Goal: Task Accomplishment & Management: Manage account settings

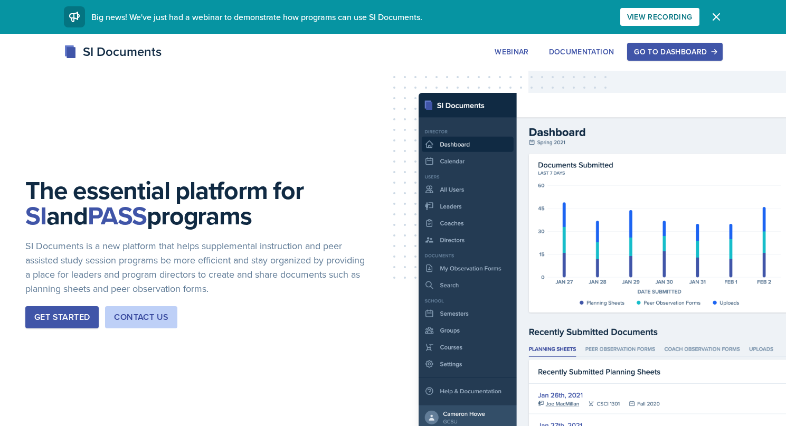
click at [677, 49] on div "Go to Dashboard" at bounding box center [674, 51] width 81 height 8
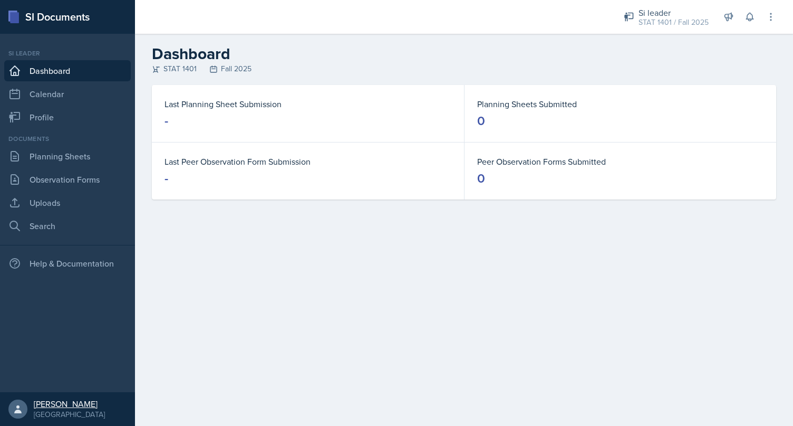
click at [69, 410] on div "[GEOGRAPHIC_DATA]" at bounding box center [69, 414] width 71 height 11
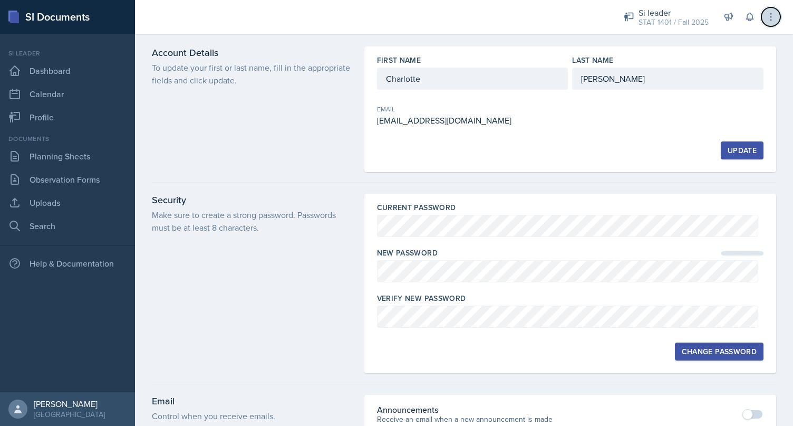
click at [762, 13] on button at bounding box center [771, 16] width 19 height 19
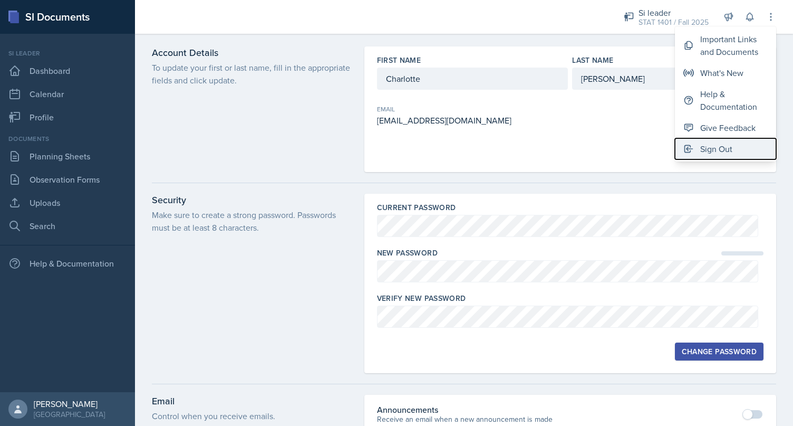
click at [707, 157] on button "Sign Out" at bounding box center [725, 148] width 101 height 21
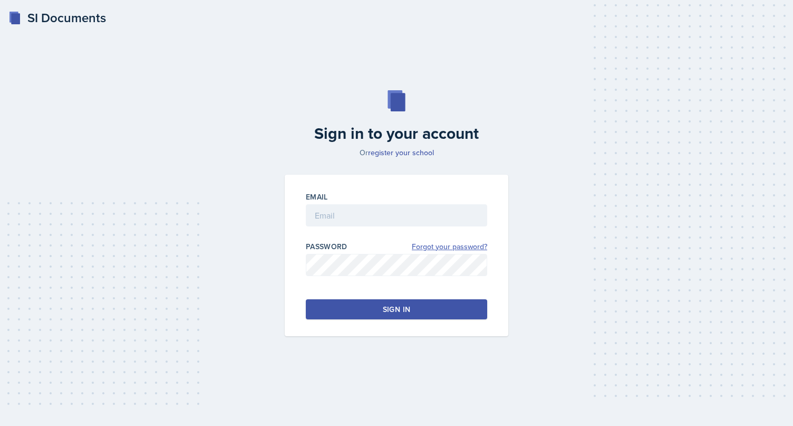
click at [440, 246] on link "Forgot your password?" at bounding box center [449, 246] width 75 height 11
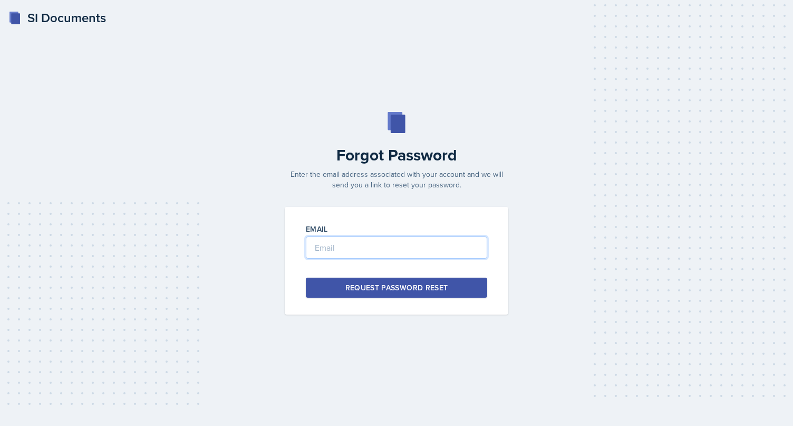
click at [371, 246] on input "email" at bounding box center [396, 247] width 181 height 22
type input "[PERSON_NAME][EMAIL_ADDRESS][DOMAIN_NAME]"
click at [306, 278] on button "Request Password Reset" at bounding box center [396, 288] width 181 height 20
click at [70, 358] on div "SI Documents Forgot Password Enter the email address associated with your accou…" at bounding box center [396, 213] width 793 height 426
